Goal: Find specific page/section: Find specific page/section

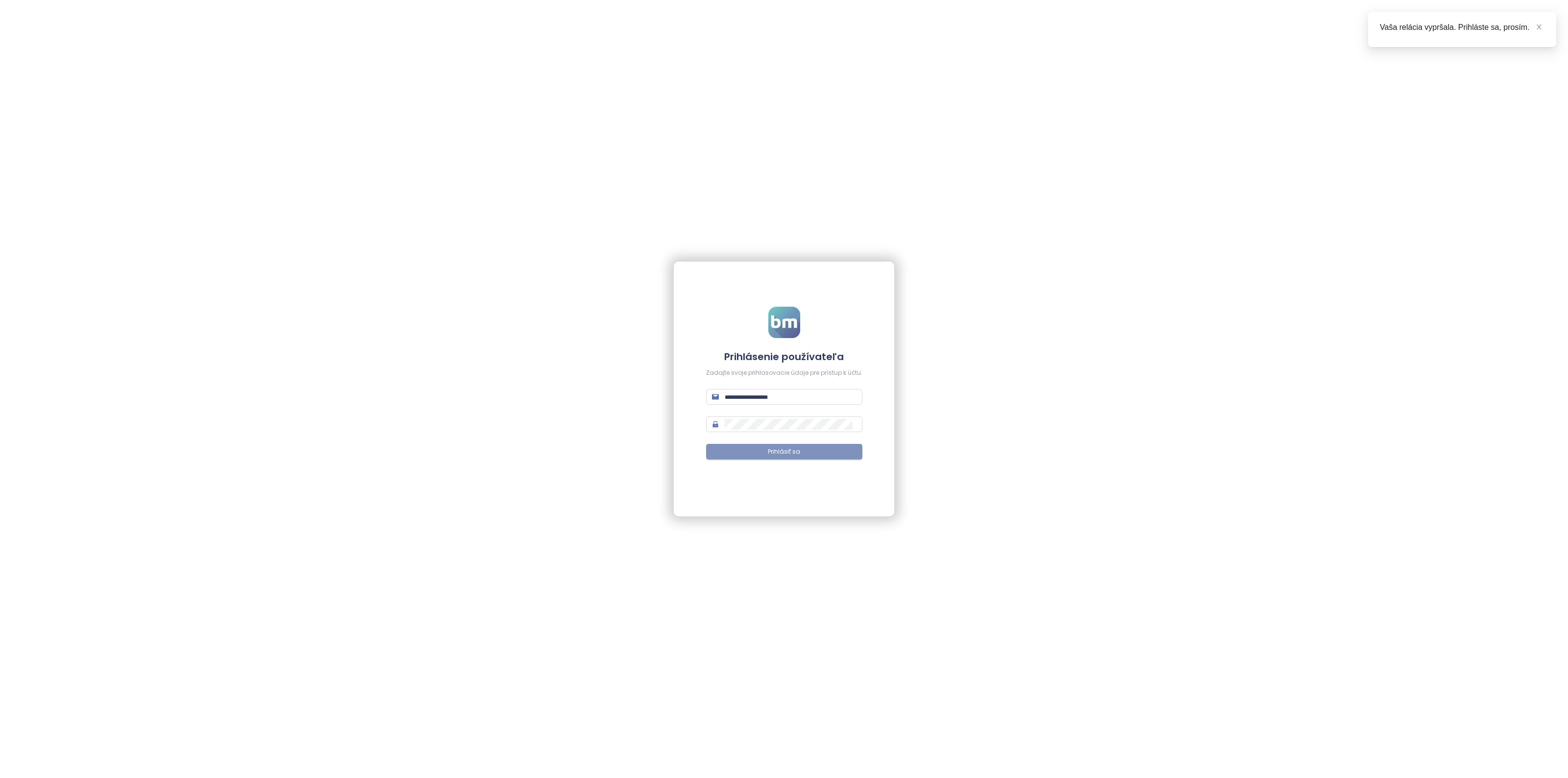
type input "**********"
click at [776, 458] on button "Prihlásiť sa" at bounding box center [784, 451] width 156 height 15
click at [760, 452] on button "Prihlásiť sa" at bounding box center [784, 451] width 156 height 15
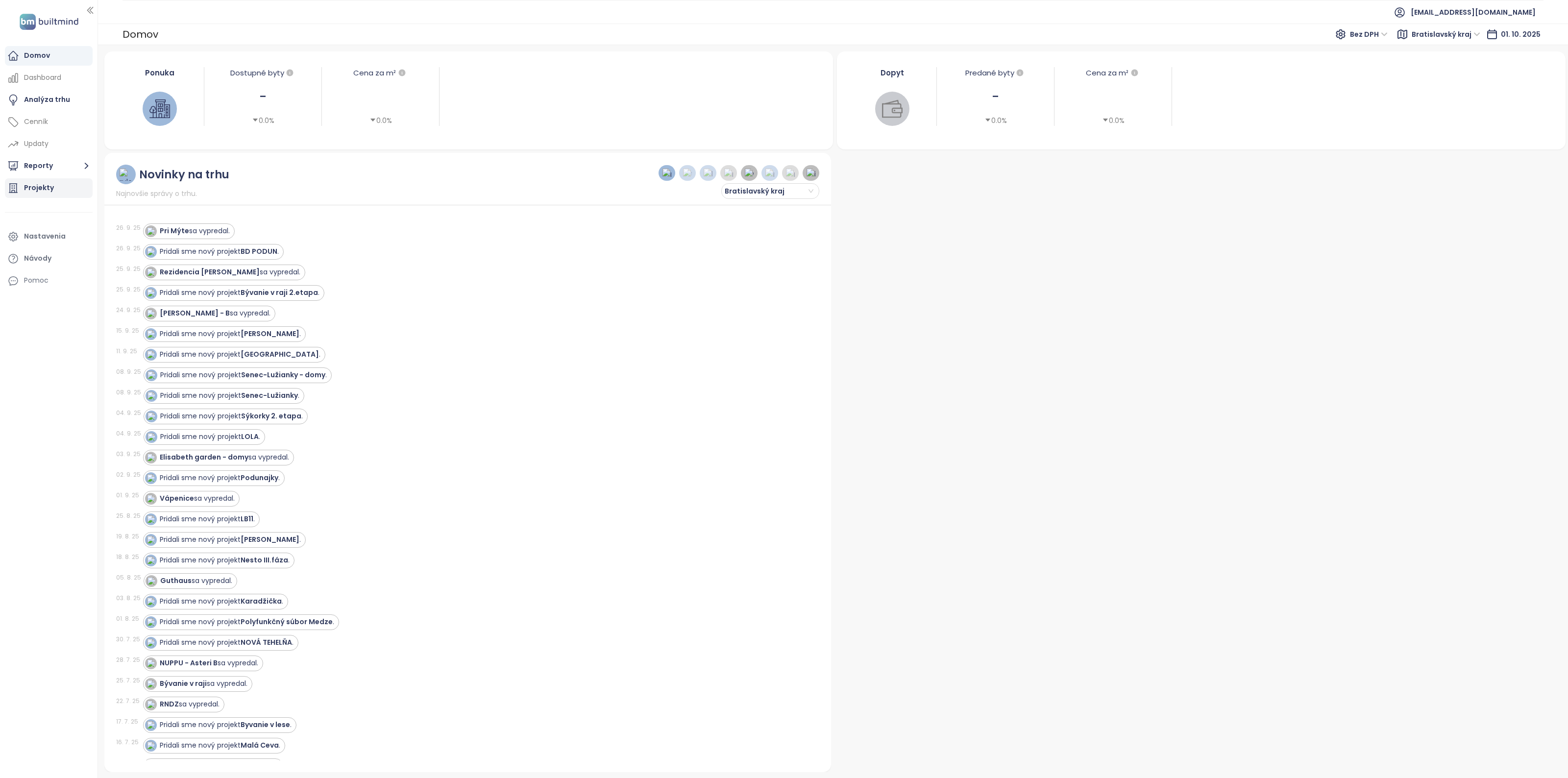
click at [48, 189] on div "Projekty" at bounding box center [39, 188] width 30 height 12
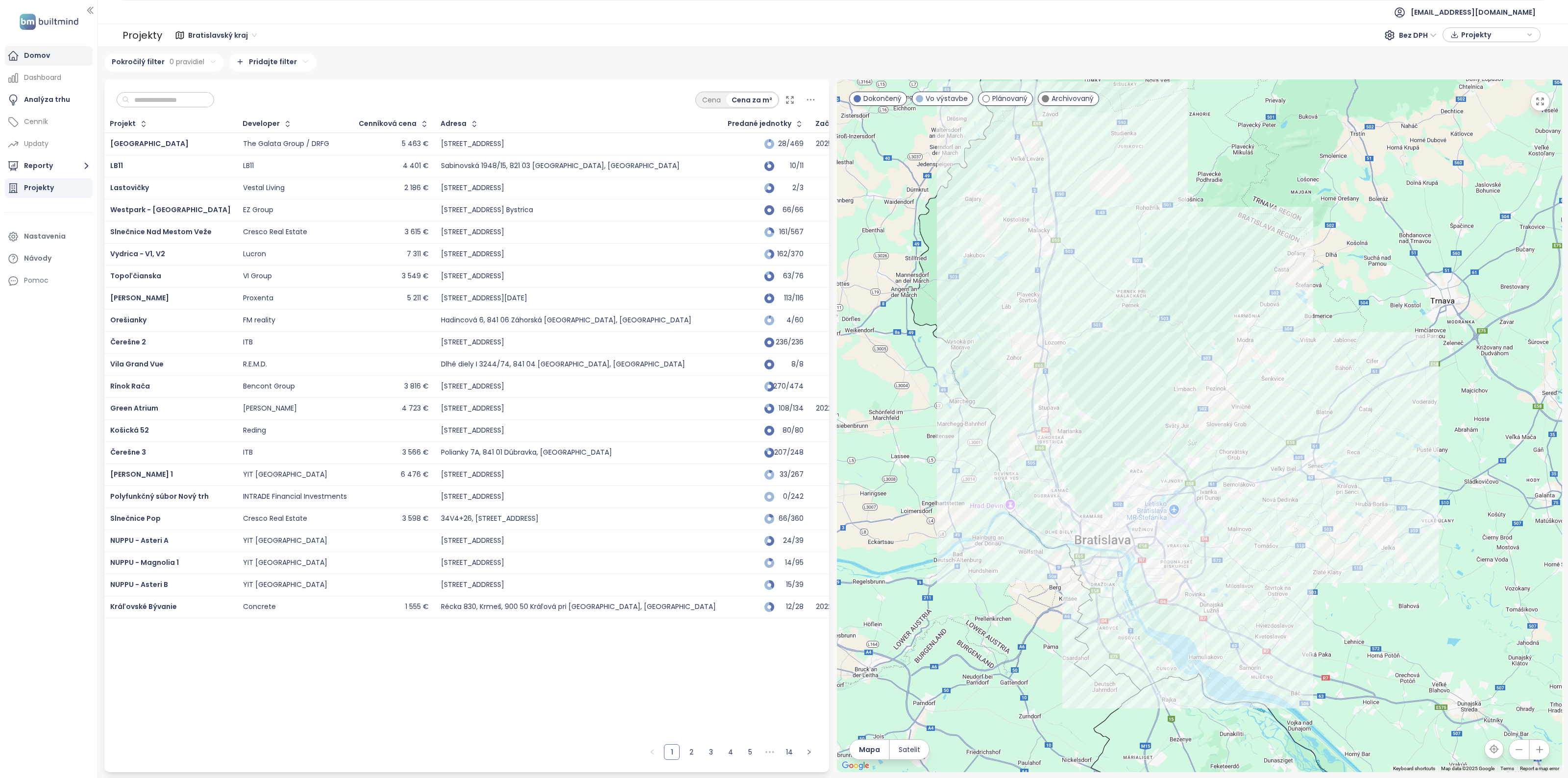
click at [26, 58] on div "Domov" at bounding box center [37, 56] width 26 height 12
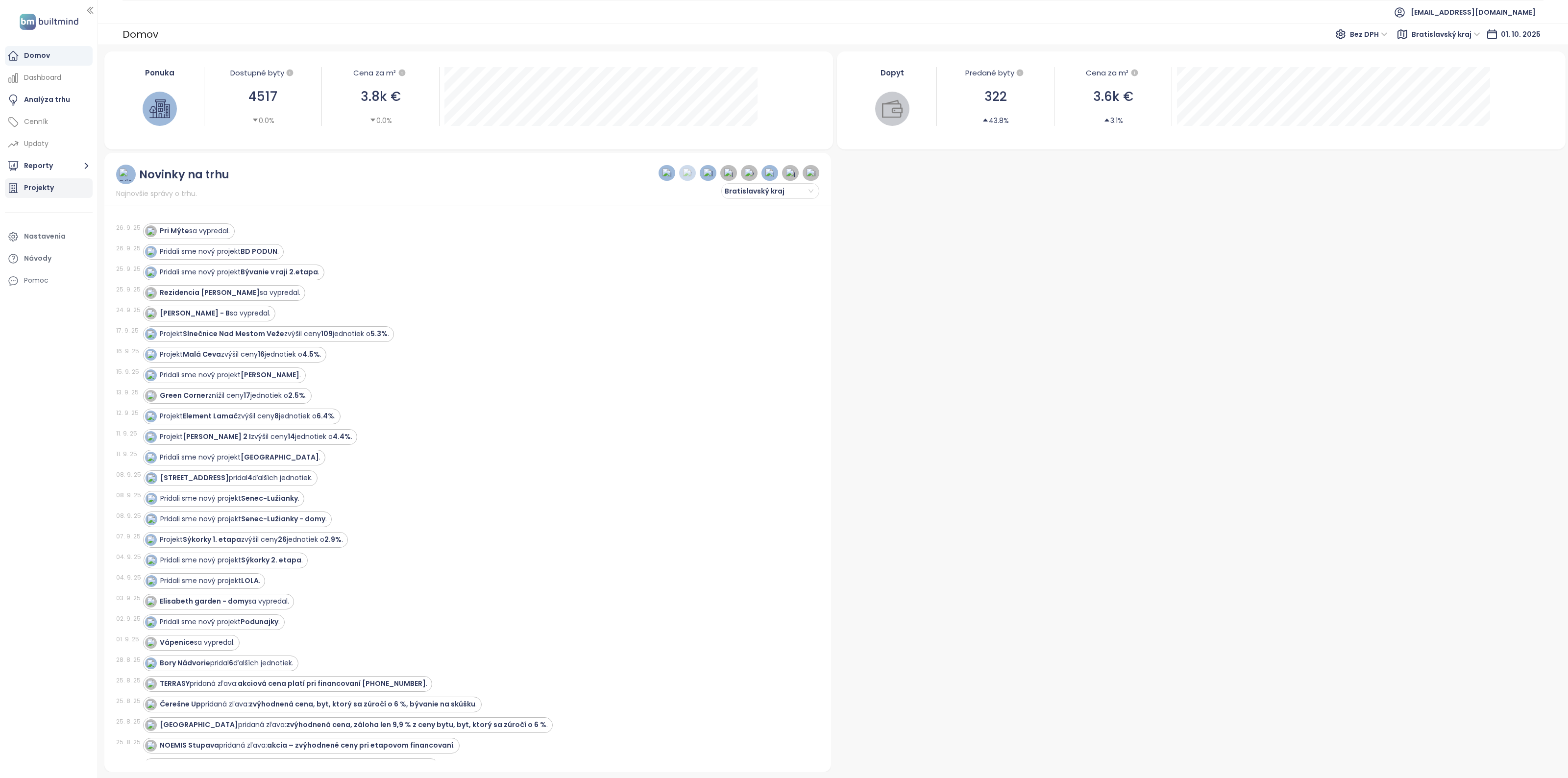
click at [62, 189] on div "Projekty" at bounding box center [49, 188] width 88 height 20
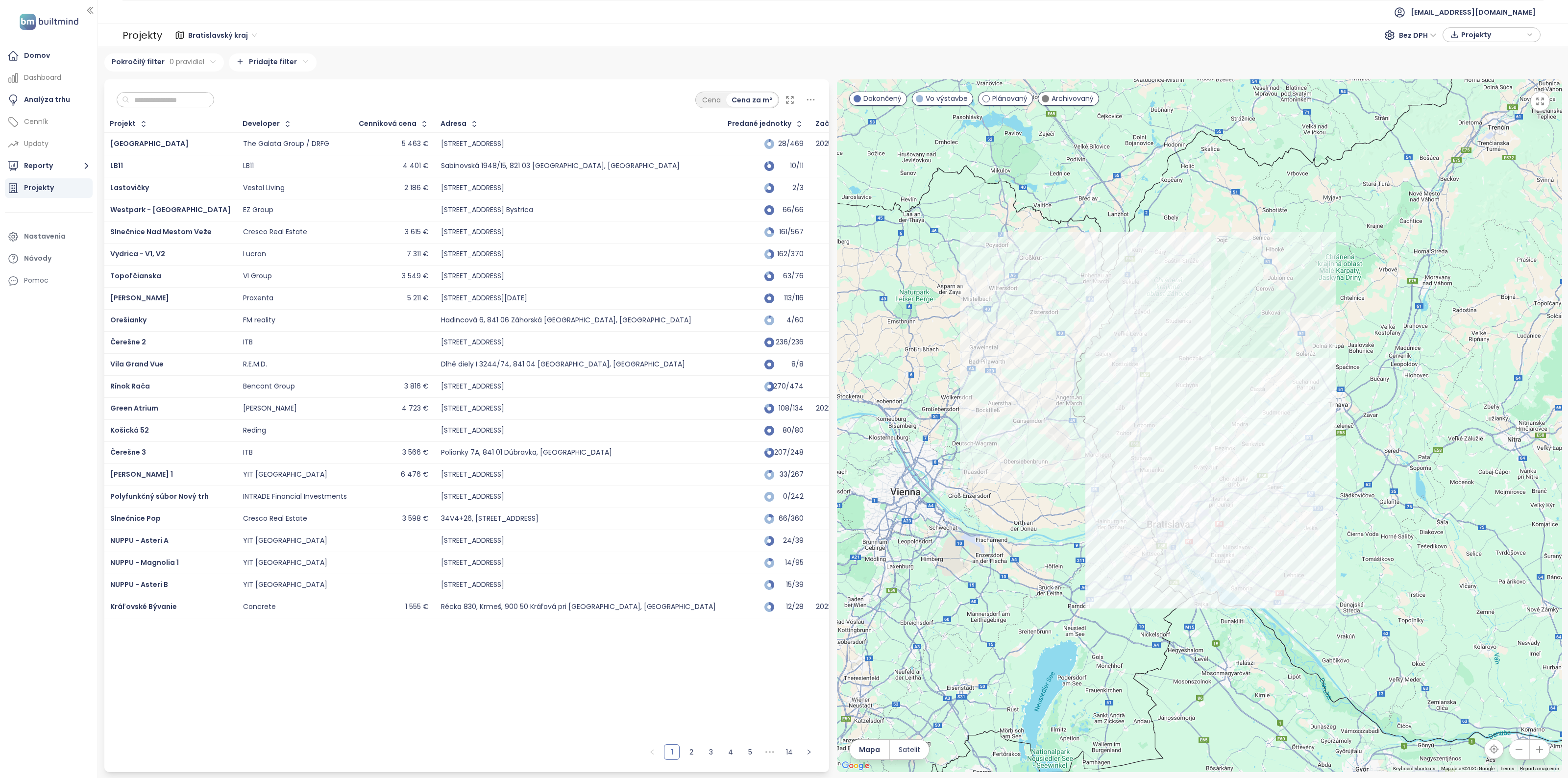
click at [444, 145] on div "[STREET_ADDRESS]" at bounding box center [472, 144] width 63 height 9
click at [133, 143] on span "[GEOGRAPHIC_DATA]" at bounding box center [149, 144] width 78 height 10
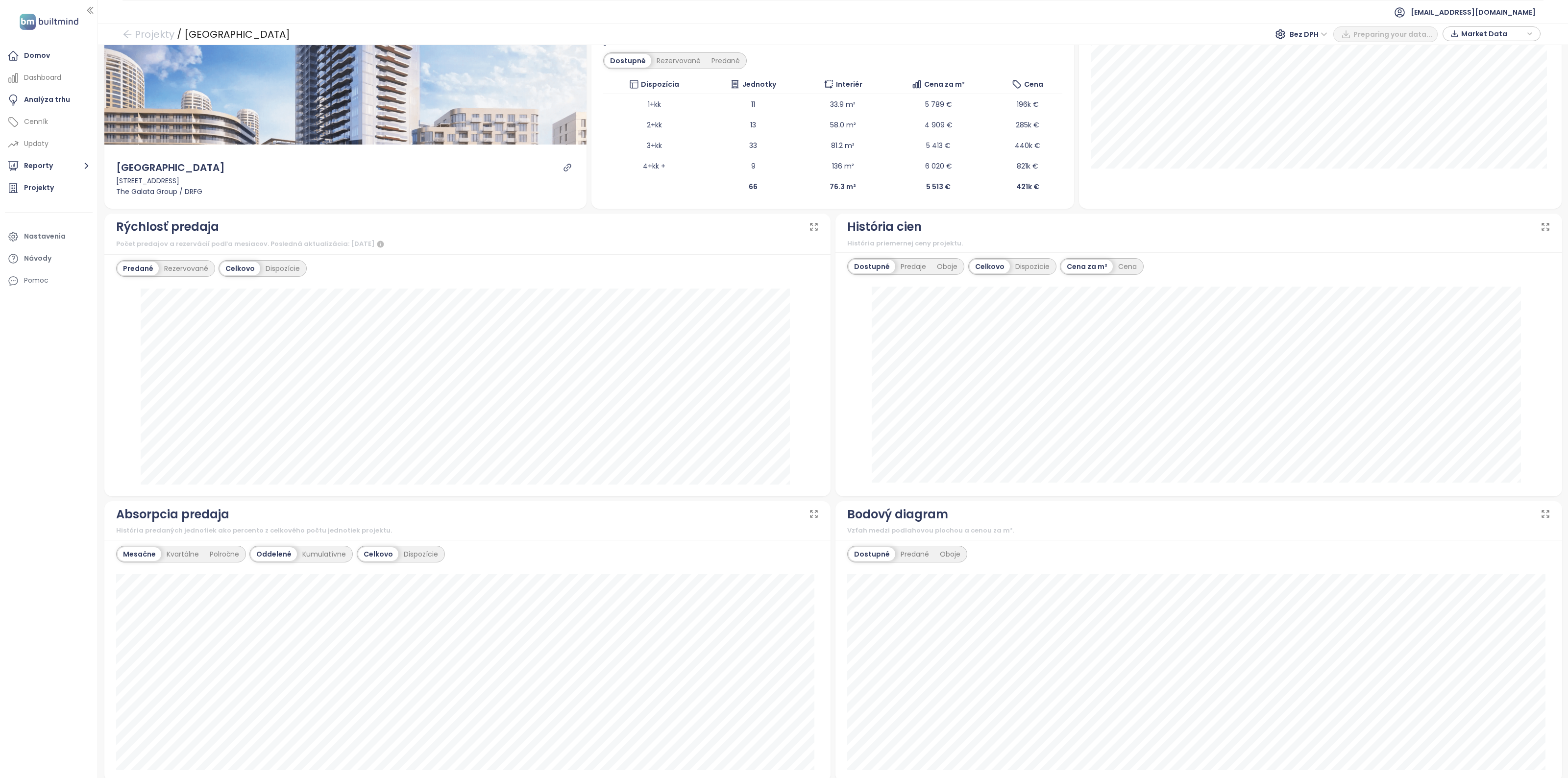
scroll to position [184, 0]
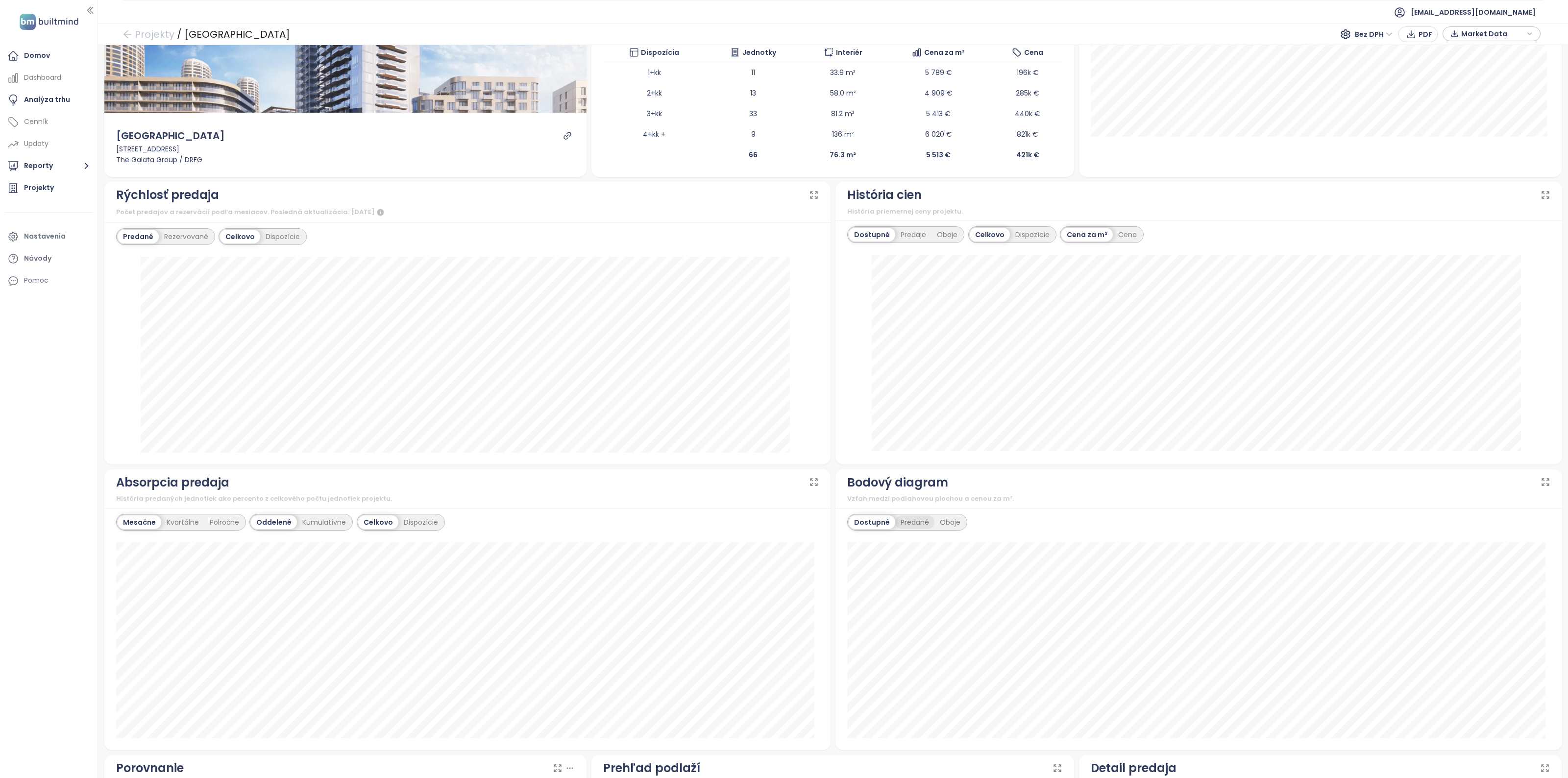
click at [903, 521] on div "Predané" at bounding box center [915, 522] width 40 height 14
click at [865, 517] on div "Dostupné" at bounding box center [870, 522] width 44 height 14
